Goal: Information Seeking & Learning: Learn about a topic

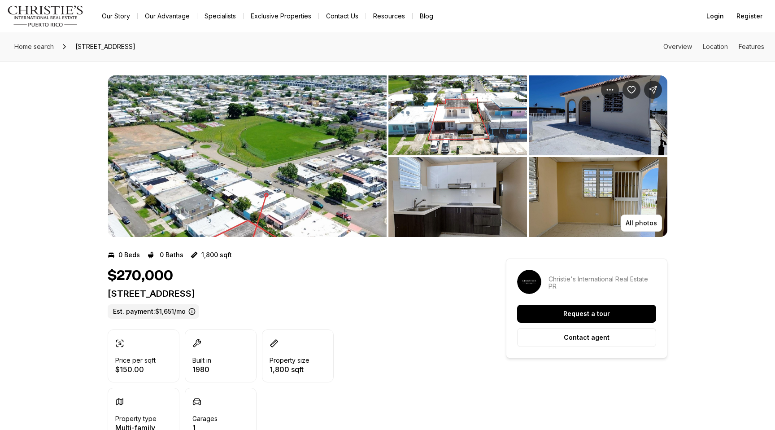
click at [277, 176] on img "View image gallery" at bounding box center [247, 155] width 279 height 161
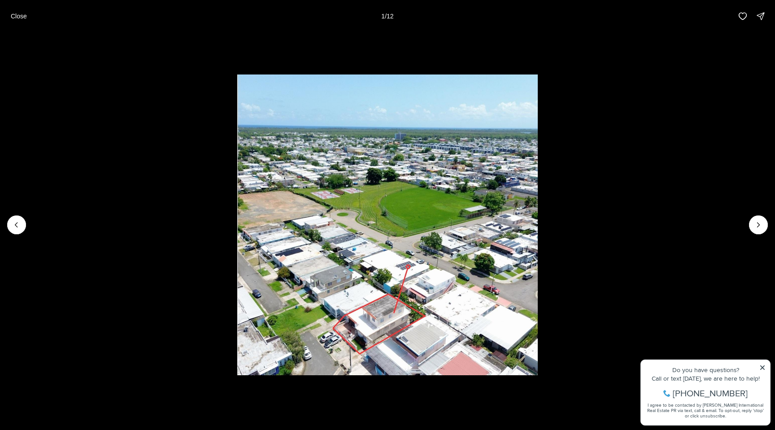
click at [764, 366] on li "1 of 12" at bounding box center [387, 224] width 775 height 385
click at [761, 366] on li "1 of 12" at bounding box center [387, 224] width 775 height 385
click at [763, 368] on li "1 of 12" at bounding box center [387, 224] width 775 height 385
click at [759, 222] on icon "Next slide" at bounding box center [758, 224] width 9 height 9
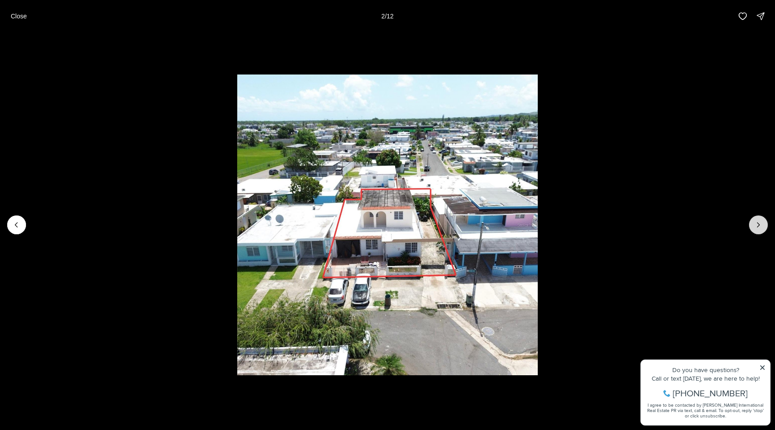
click at [759, 222] on icon "Next slide" at bounding box center [758, 224] width 9 height 9
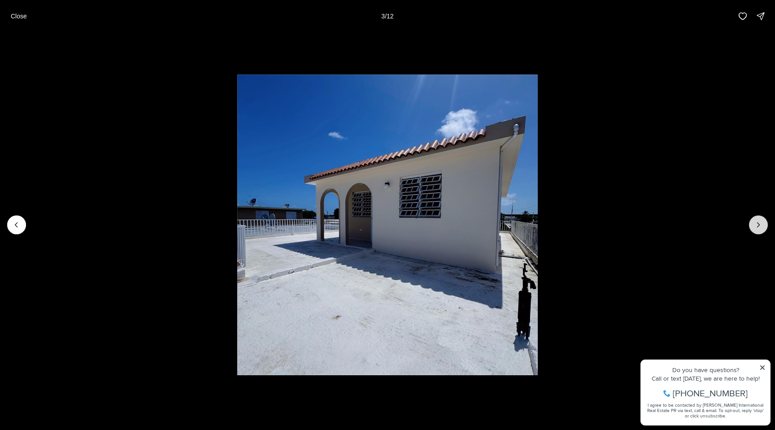
click at [759, 222] on icon "Next slide" at bounding box center [758, 224] width 9 height 9
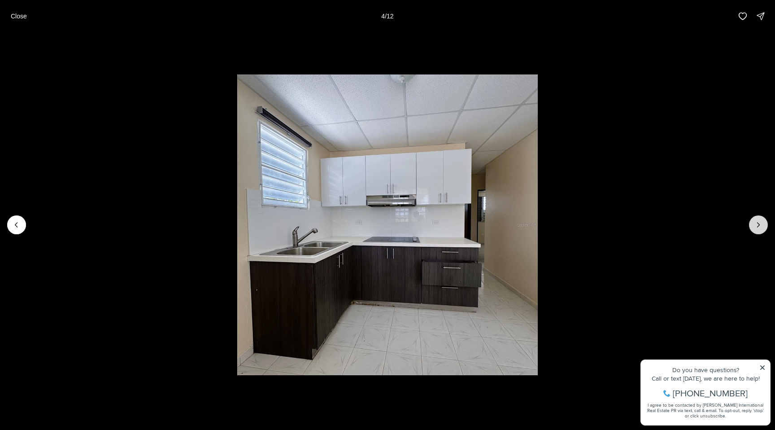
click at [759, 222] on icon "Next slide" at bounding box center [758, 224] width 9 height 9
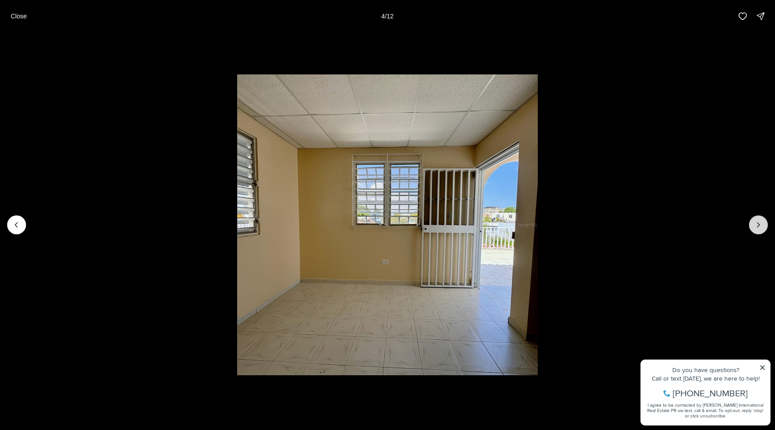
click at [759, 222] on icon "Next slide" at bounding box center [758, 224] width 9 height 9
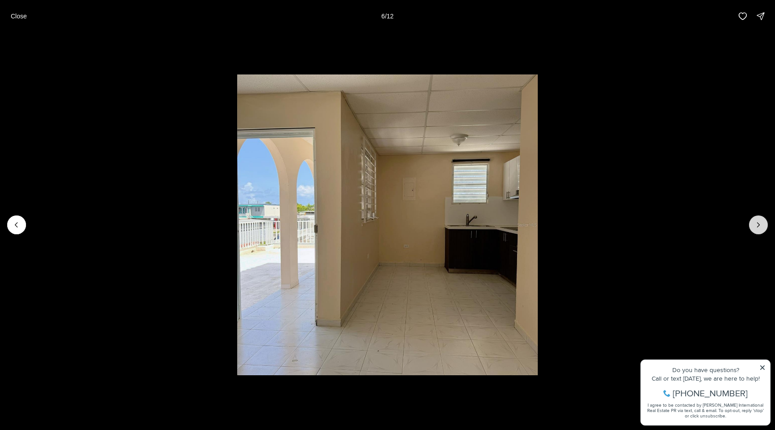
click at [759, 222] on icon "Next slide" at bounding box center [758, 224] width 9 height 9
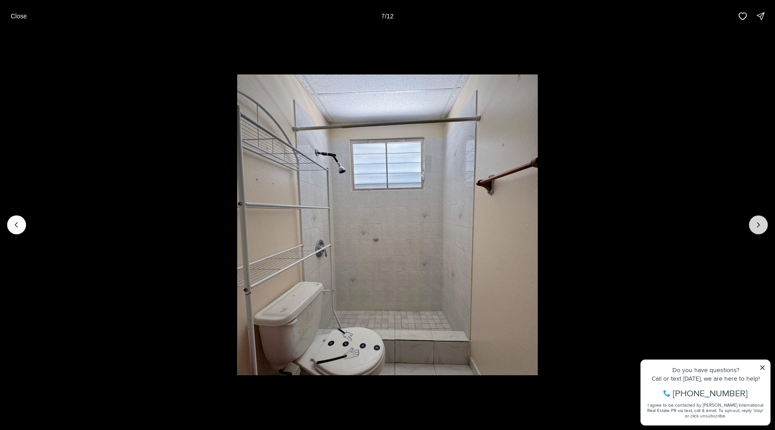
click at [759, 222] on icon "Next slide" at bounding box center [758, 224] width 9 height 9
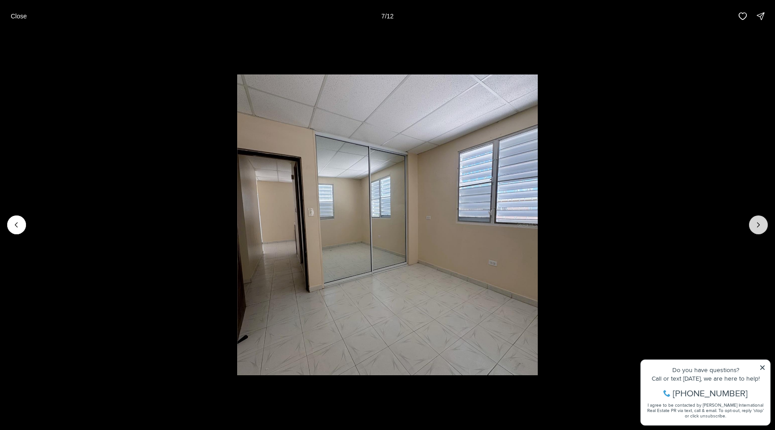
click at [759, 222] on icon "Next slide" at bounding box center [758, 224] width 9 height 9
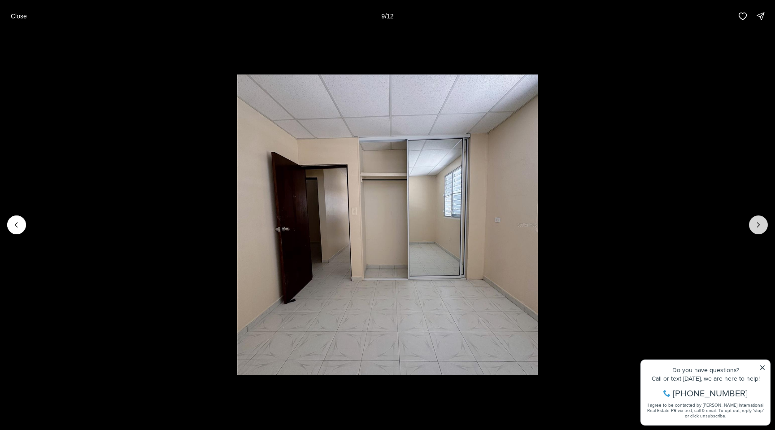
click at [759, 222] on icon "Next slide" at bounding box center [758, 224] width 9 height 9
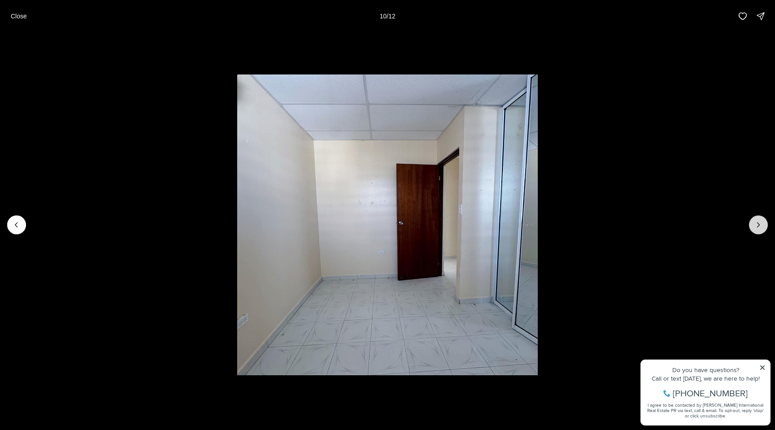
click at [759, 222] on icon "Next slide" at bounding box center [758, 224] width 9 height 9
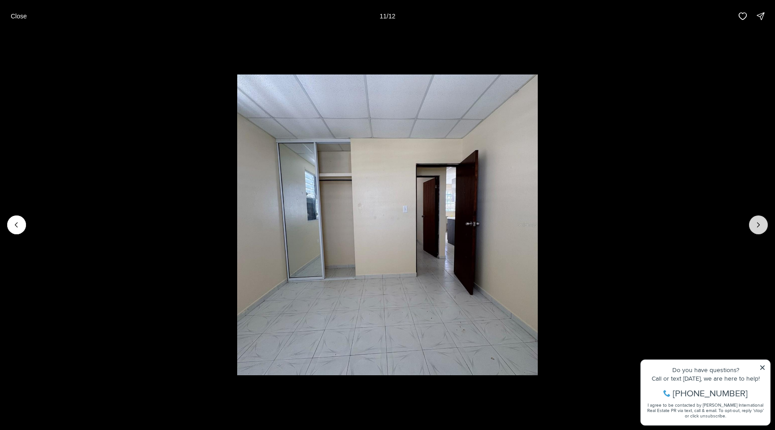
click at [759, 222] on icon "Next slide" at bounding box center [758, 224] width 9 height 9
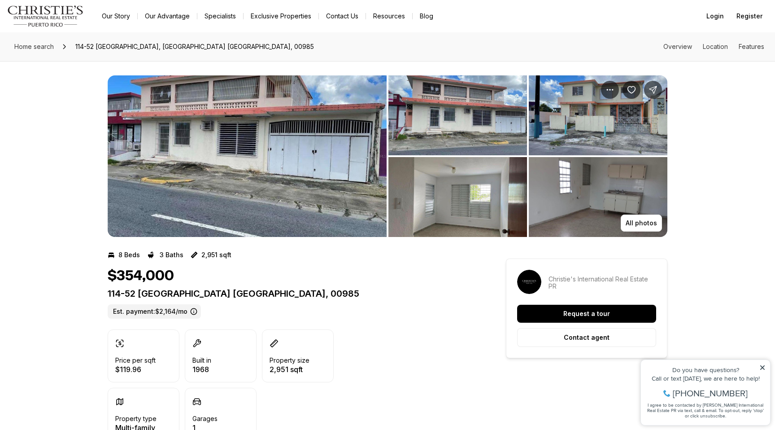
click at [223, 167] on img "View image gallery" at bounding box center [247, 155] width 279 height 161
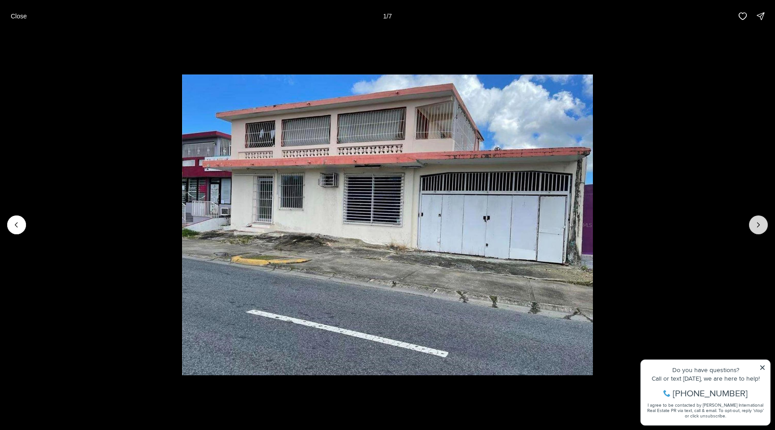
click at [757, 225] on icon "Next slide" at bounding box center [758, 224] width 9 height 9
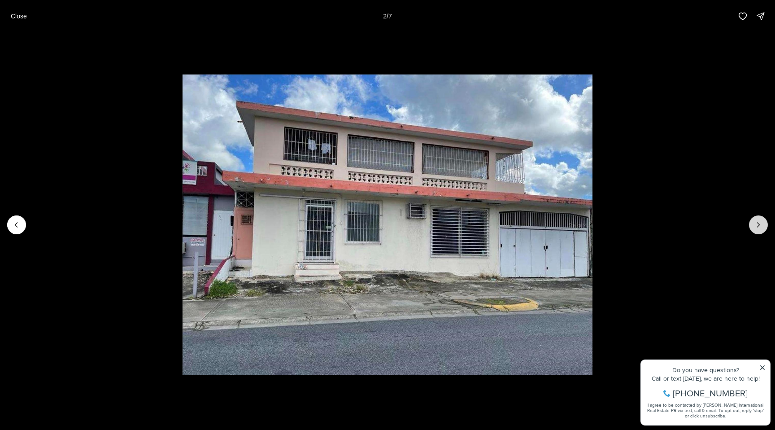
click at [757, 225] on icon "Next slide" at bounding box center [758, 224] width 9 height 9
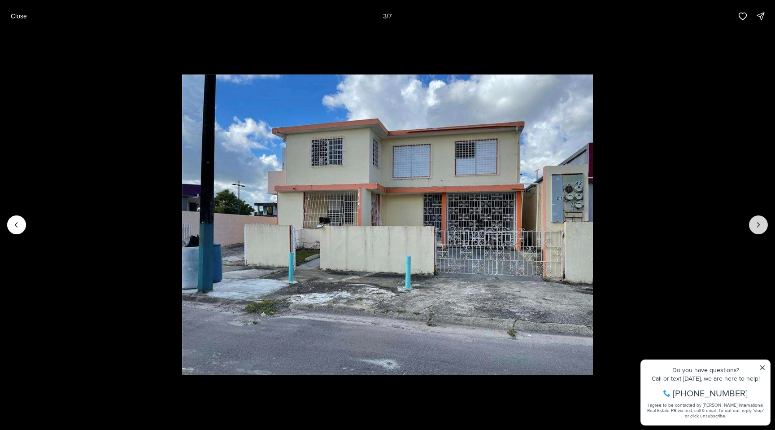
click at [757, 225] on icon "Next slide" at bounding box center [758, 224] width 9 height 9
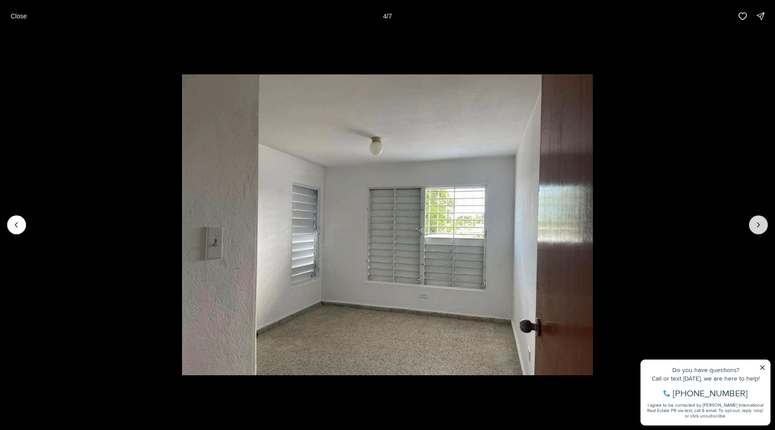
click at [757, 225] on icon "Next slide" at bounding box center [758, 224] width 9 height 9
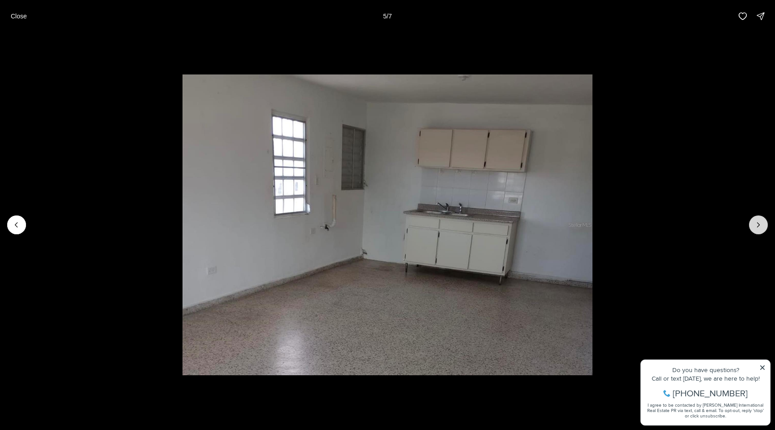
click at [757, 225] on icon "Next slide" at bounding box center [758, 224] width 9 height 9
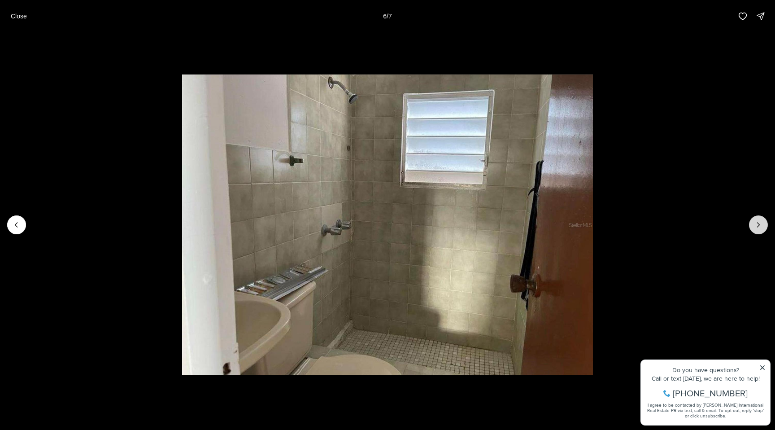
click at [757, 225] on icon "Next slide" at bounding box center [758, 224] width 9 height 9
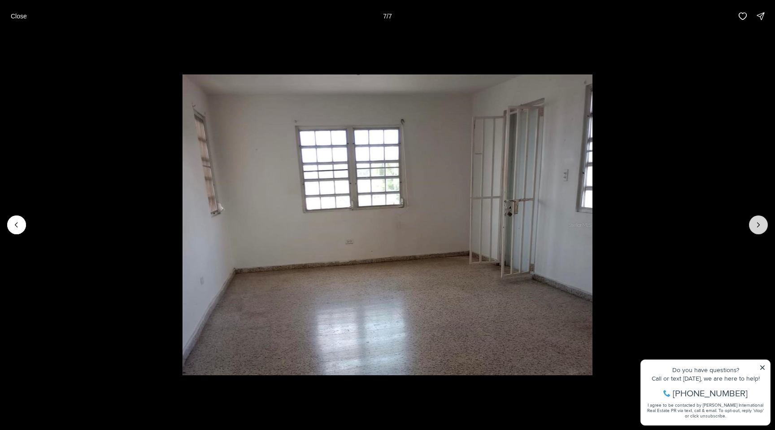
click at [757, 225] on div at bounding box center [758, 224] width 19 height 19
click at [759, 223] on div at bounding box center [758, 224] width 19 height 19
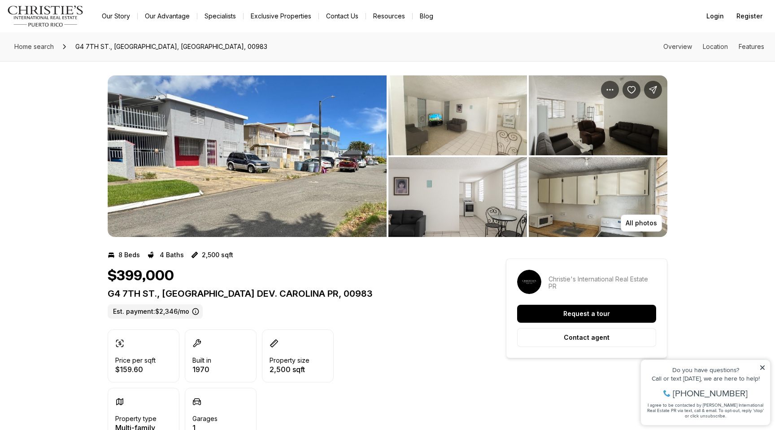
click at [251, 154] on img "View image gallery" at bounding box center [247, 155] width 279 height 161
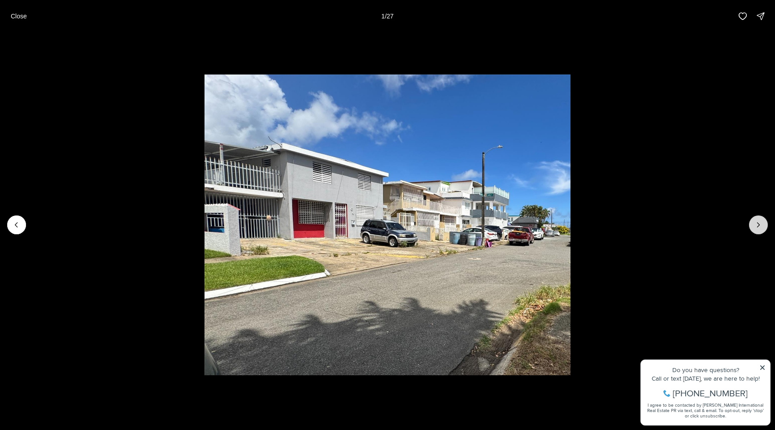
click at [759, 222] on icon "Next slide" at bounding box center [758, 224] width 9 height 9
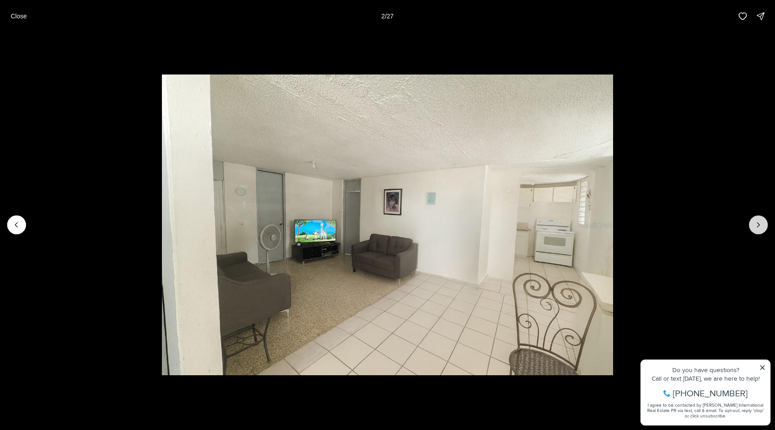
click at [758, 225] on icon "Next slide" at bounding box center [758, 224] width 9 height 9
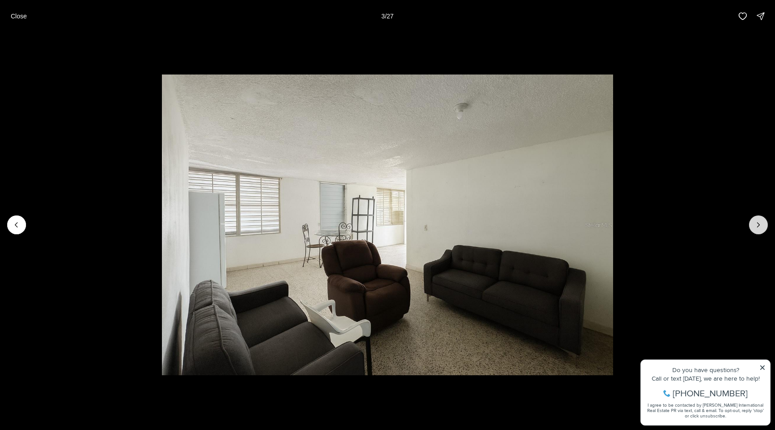
click at [758, 225] on icon "Next slide" at bounding box center [758, 224] width 9 height 9
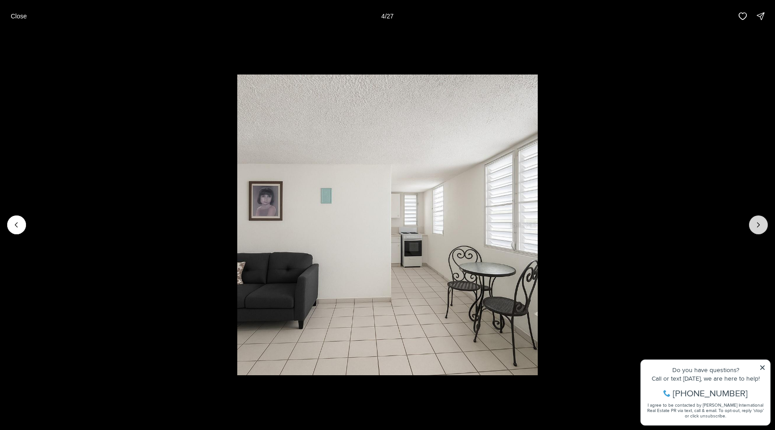
click at [758, 225] on icon "Next slide" at bounding box center [758, 224] width 9 height 9
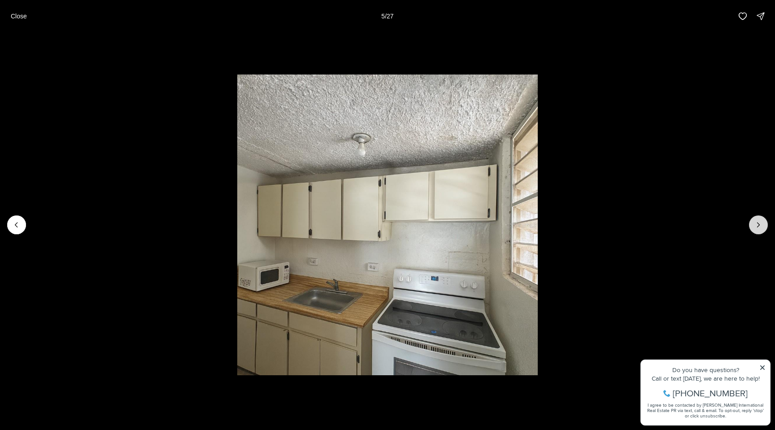
click at [758, 225] on icon "Next slide" at bounding box center [758, 224] width 9 height 9
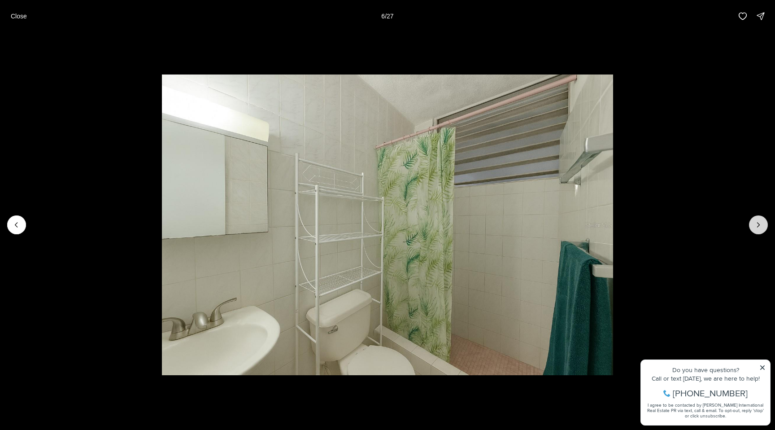
click at [758, 225] on icon "Next slide" at bounding box center [758, 224] width 9 height 9
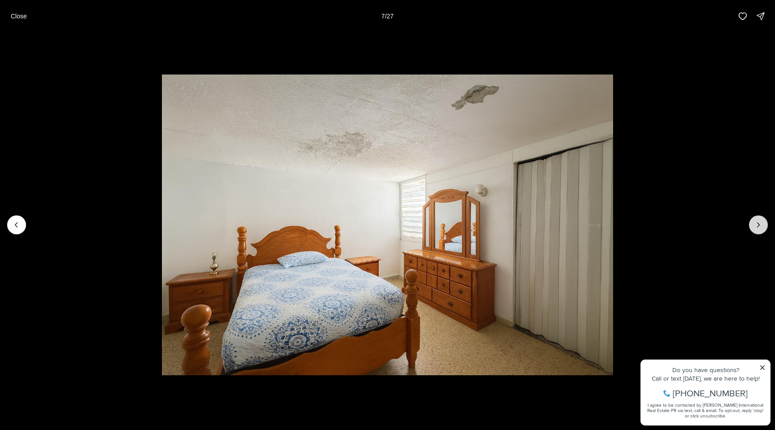
click at [758, 225] on icon "Next slide" at bounding box center [758, 224] width 9 height 9
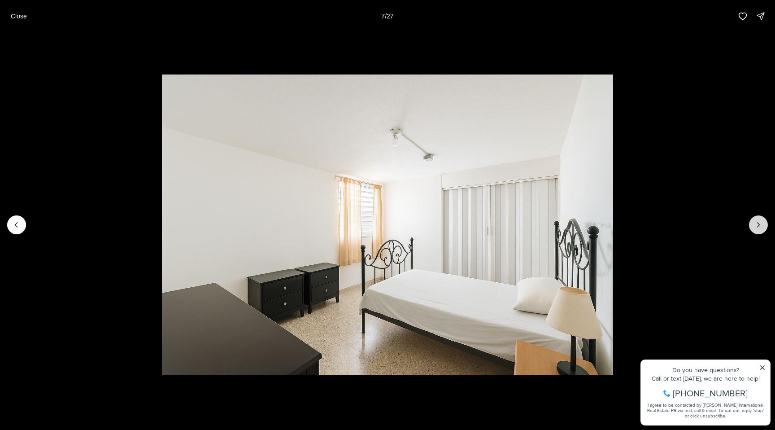
click at [758, 225] on icon "Next slide" at bounding box center [758, 224] width 9 height 9
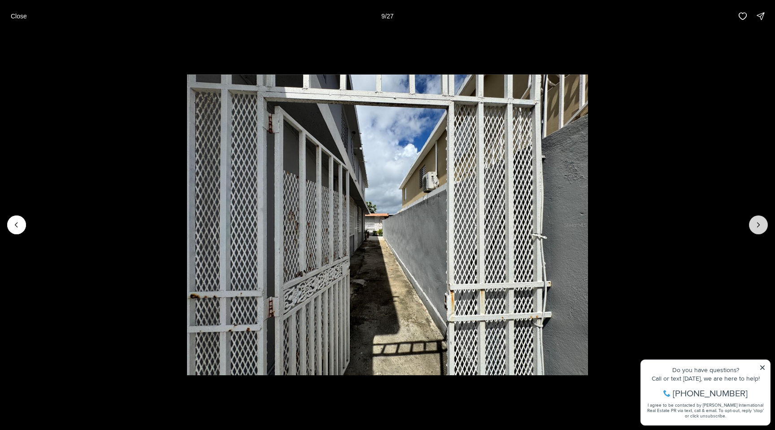
click at [758, 225] on icon "Next slide" at bounding box center [758, 224] width 9 height 9
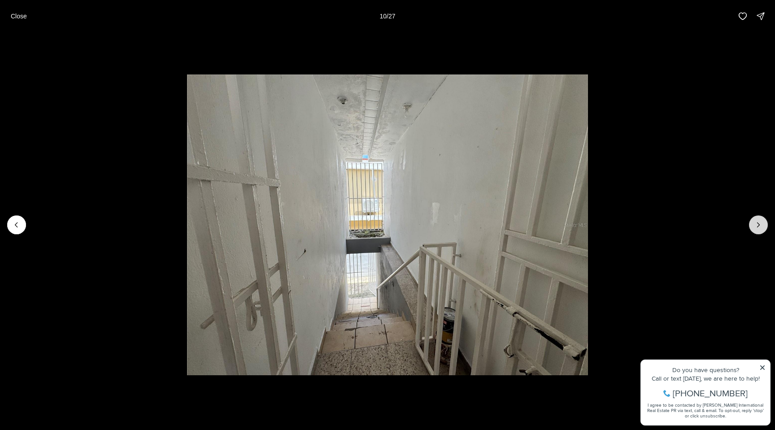
click at [758, 225] on icon "Next slide" at bounding box center [758, 224] width 9 height 9
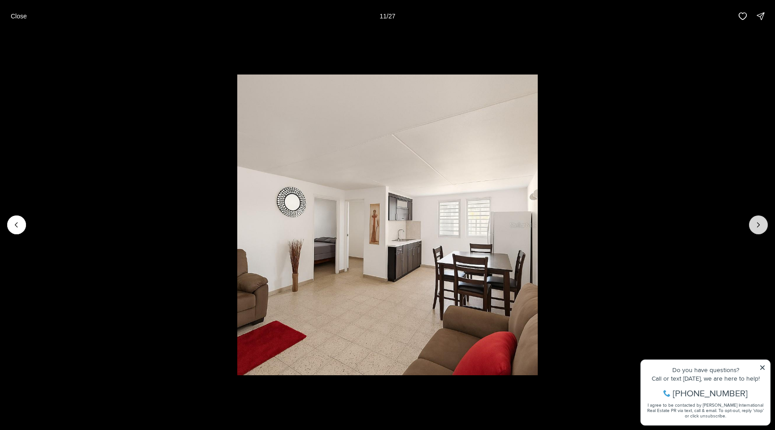
click at [758, 225] on icon "Next slide" at bounding box center [758, 224] width 9 height 9
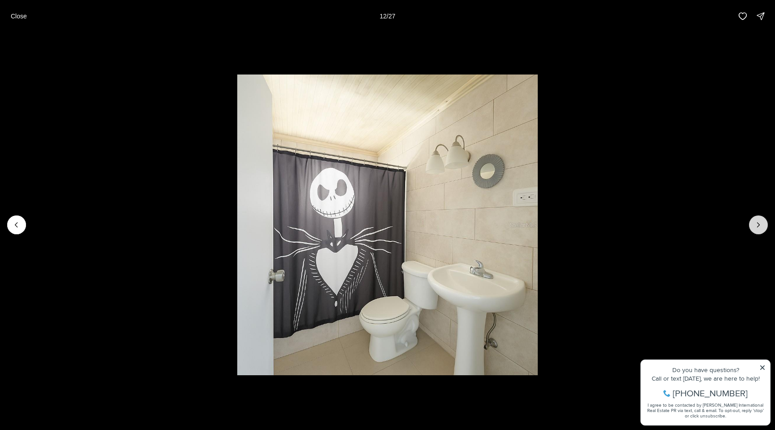
click at [758, 225] on icon "Next slide" at bounding box center [758, 224] width 9 height 9
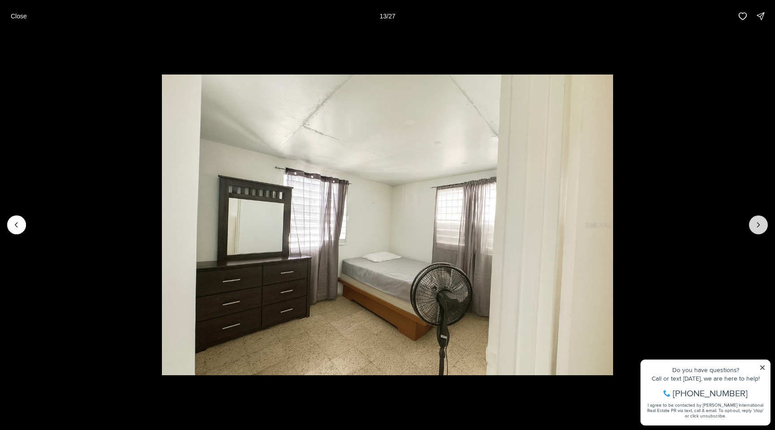
click at [758, 225] on icon "Next slide" at bounding box center [758, 224] width 9 height 9
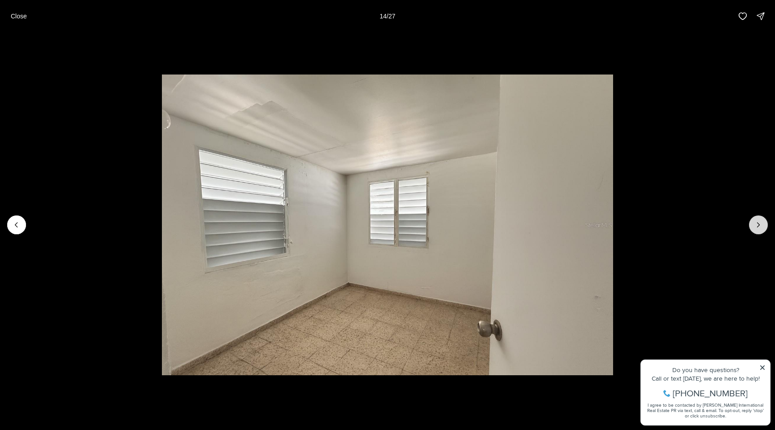
click at [758, 225] on icon "Next slide" at bounding box center [758, 224] width 9 height 9
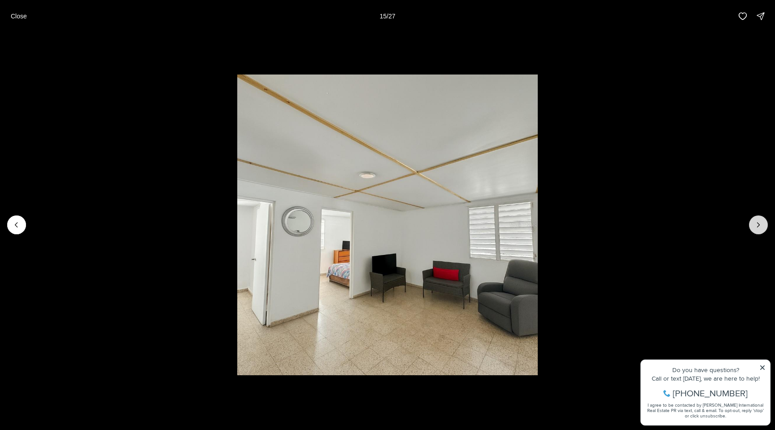
click at [758, 225] on icon "Next slide" at bounding box center [758, 224] width 9 height 9
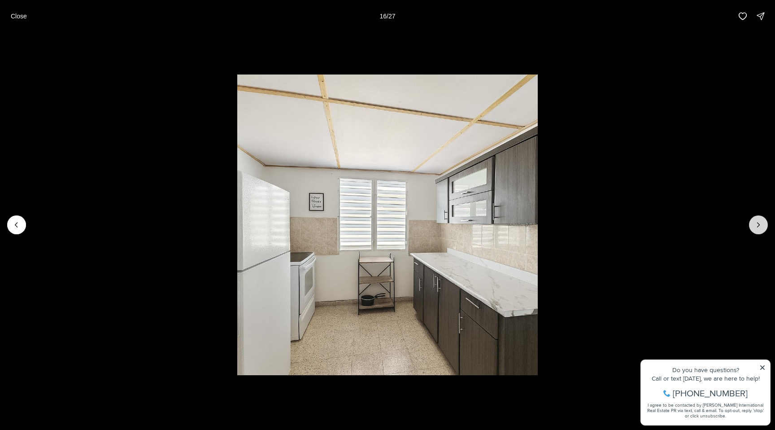
click at [758, 225] on icon "Next slide" at bounding box center [758, 224] width 9 height 9
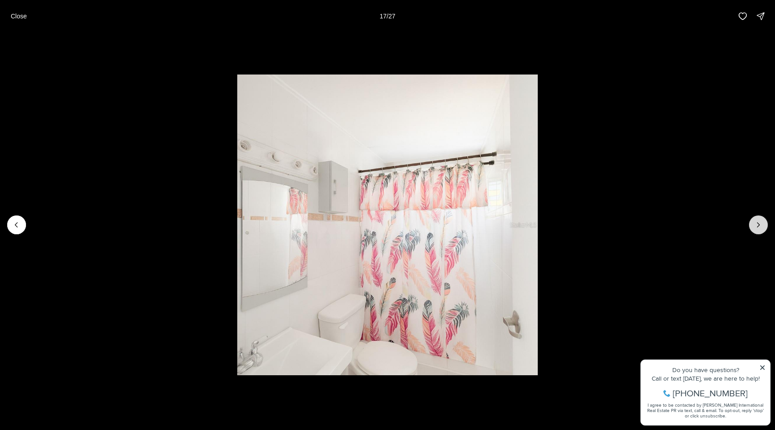
click at [758, 225] on icon "Next slide" at bounding box center [758, 224] width 9 height 9
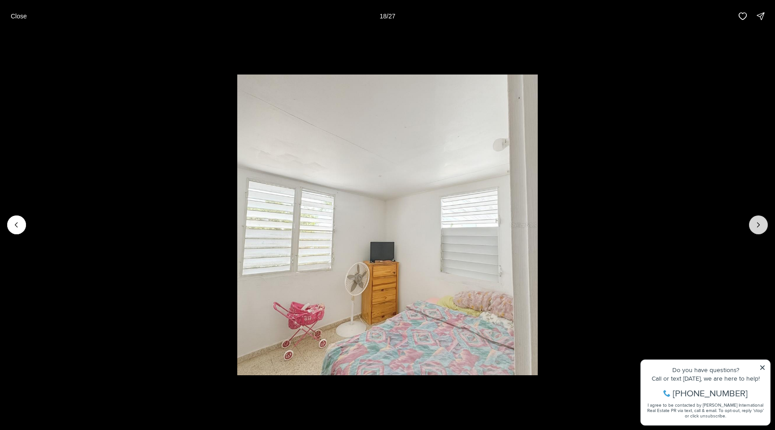
click at [758, 225] on icon "Next slide" at bounding box center [758, 224] width 9 height 9
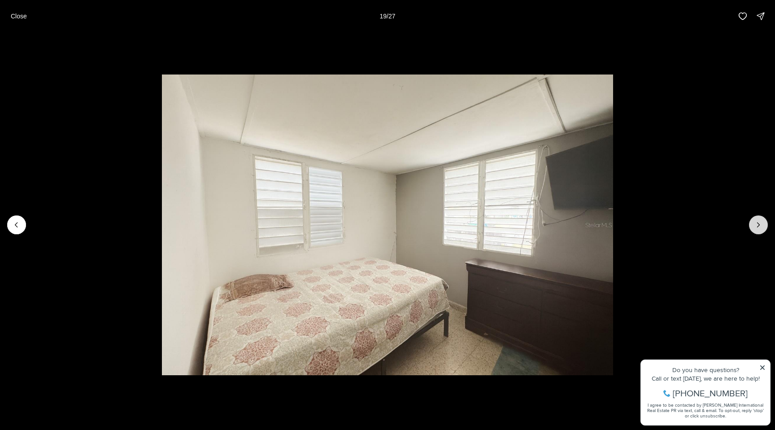
click at [758, 225] on icon "Next slide" at bounding box center [758, 224] width 9 height 9
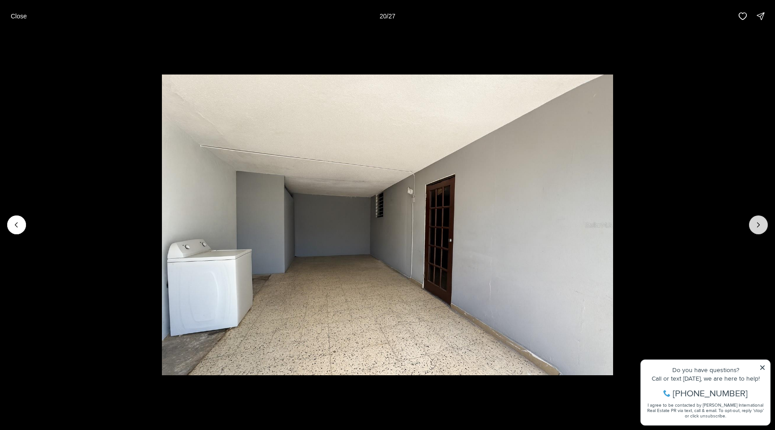
click at [758, 225] on icon "Next slide" at bounding box center [758, 224] width 9 height 9
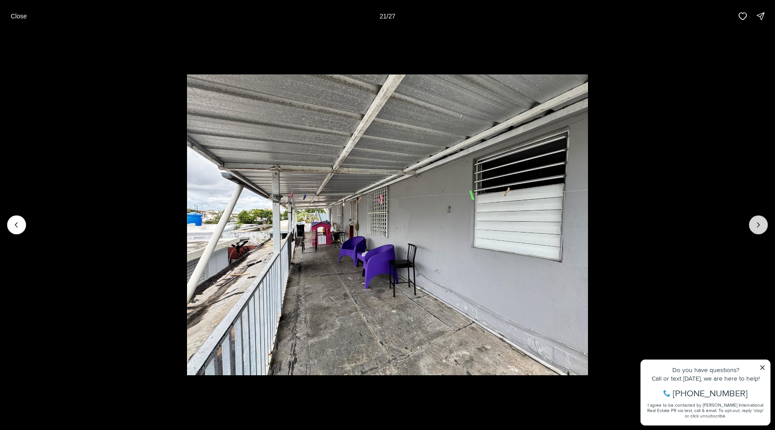
click at [758, 225] on icon "Next slide" at bounding box center [758, 224] width 9 height 9
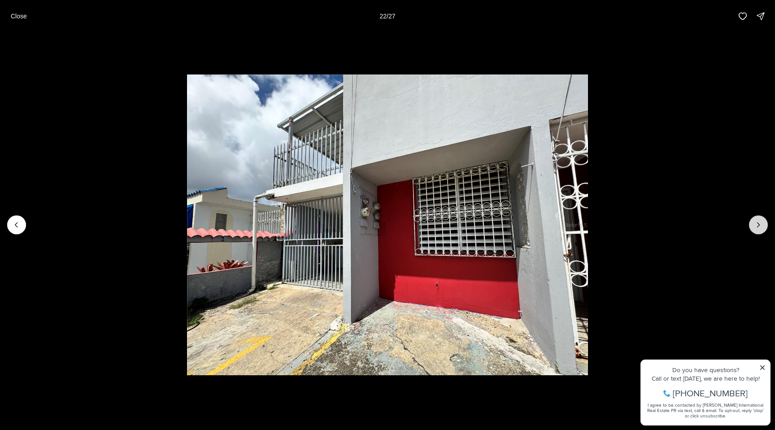
click at [758, 225] on icon "Next slide" at bounding box center [758, 224] width 9 height 9
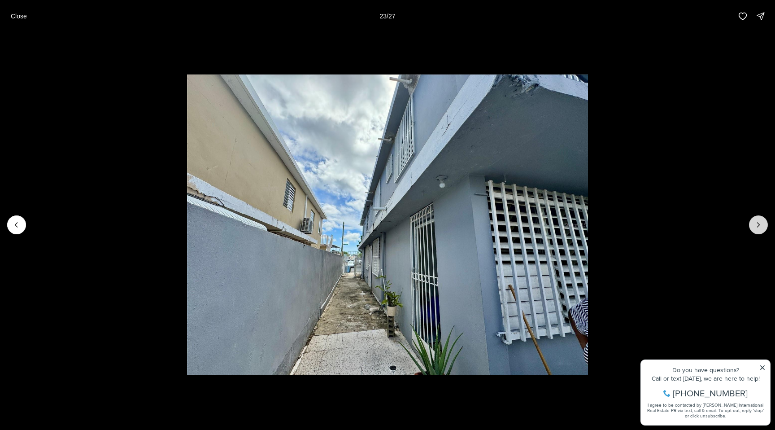
click at [758, 225] on icon "Next slide" at bounding box center [758, 224] width 9 height 9
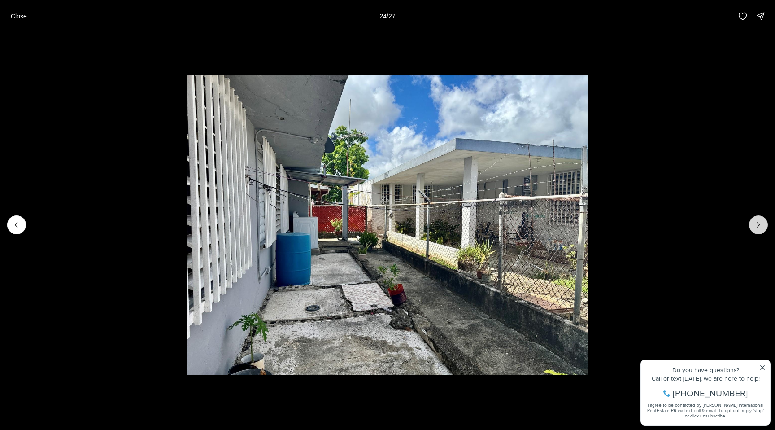
click at [758, 225] on icon "Next slide" at bounding box center [758, 224] width 9 height 9
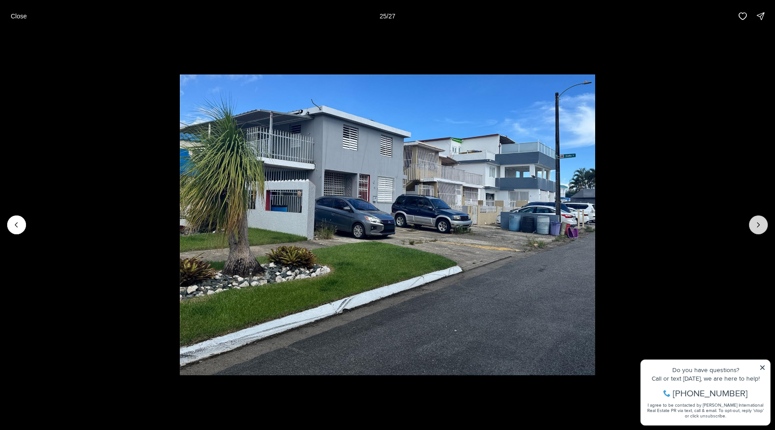
click at [758, 225] on icon "Next slide" at bounding box center [758, 224] width 9 height 9
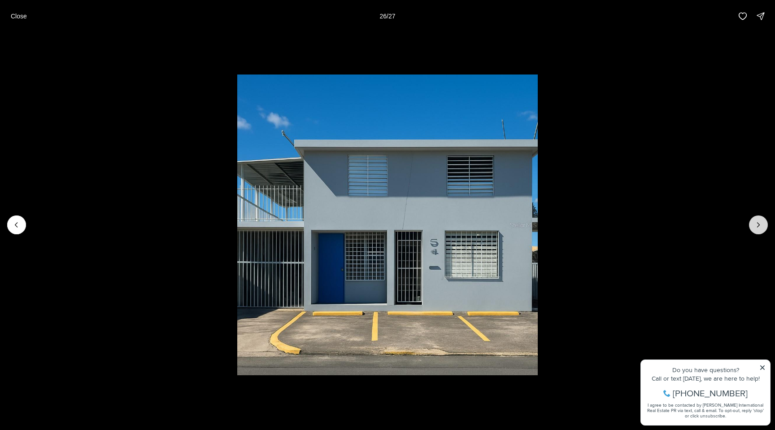
click at [758, 225] on icon "Next slide" at bounding box center [758, 224] width 9 height 9
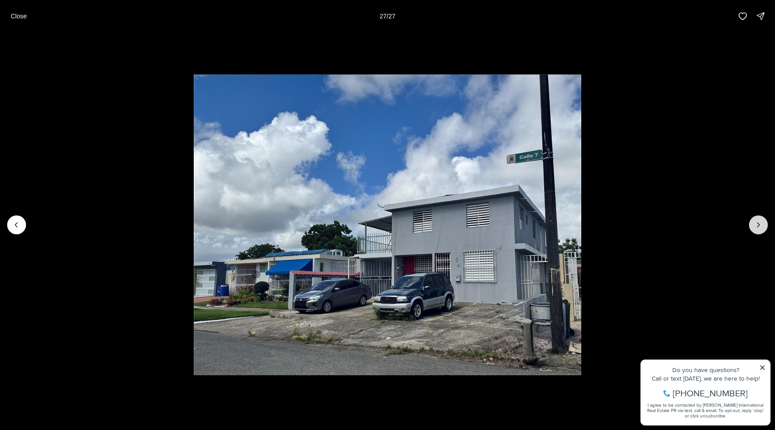
click at [758, 225] on div at bounding box center [758, 224] width 19 height 19
click at [22, 16] on p "Close" at bounding box center [19, 16] width 16 height 7
